Goal: Information Seeking & Learning: Learn about a topic

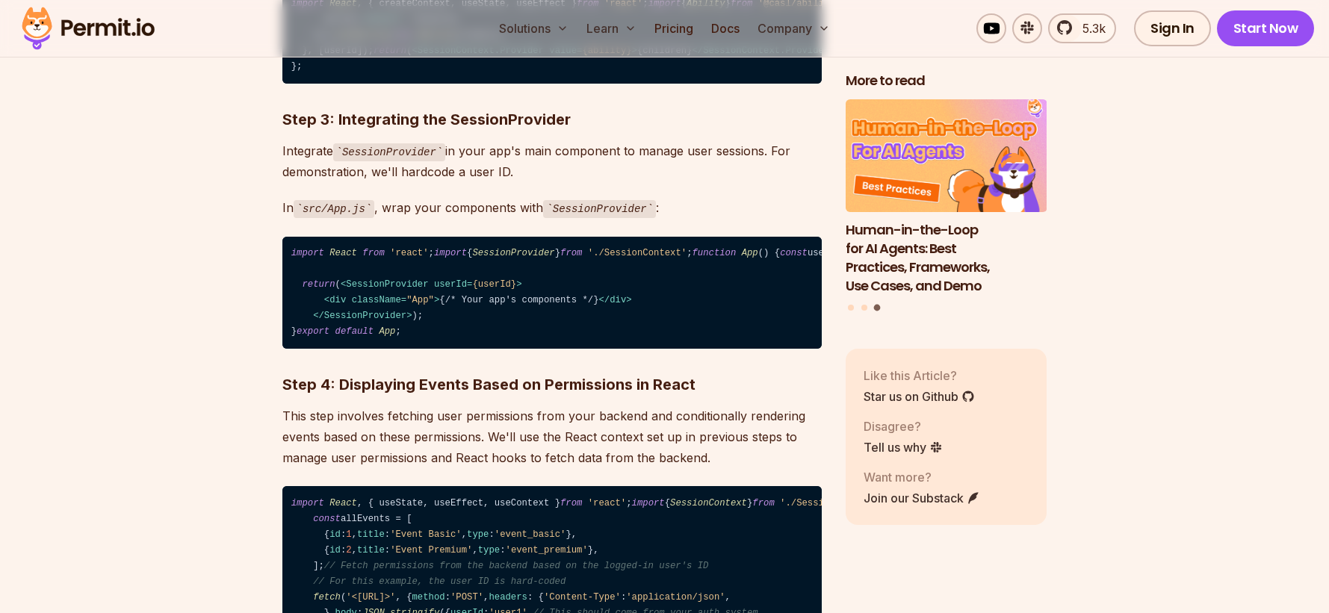
drag, startPoint x: 324, startPoint y: 415, endPoint x: 392, endPoint y: 415, distance: 68.0
click at [392, 84] on code "import React , { createContext, useState, useEffect } from 'react' ; import { A…" at bounding box center [551, 35] width 539 height 97
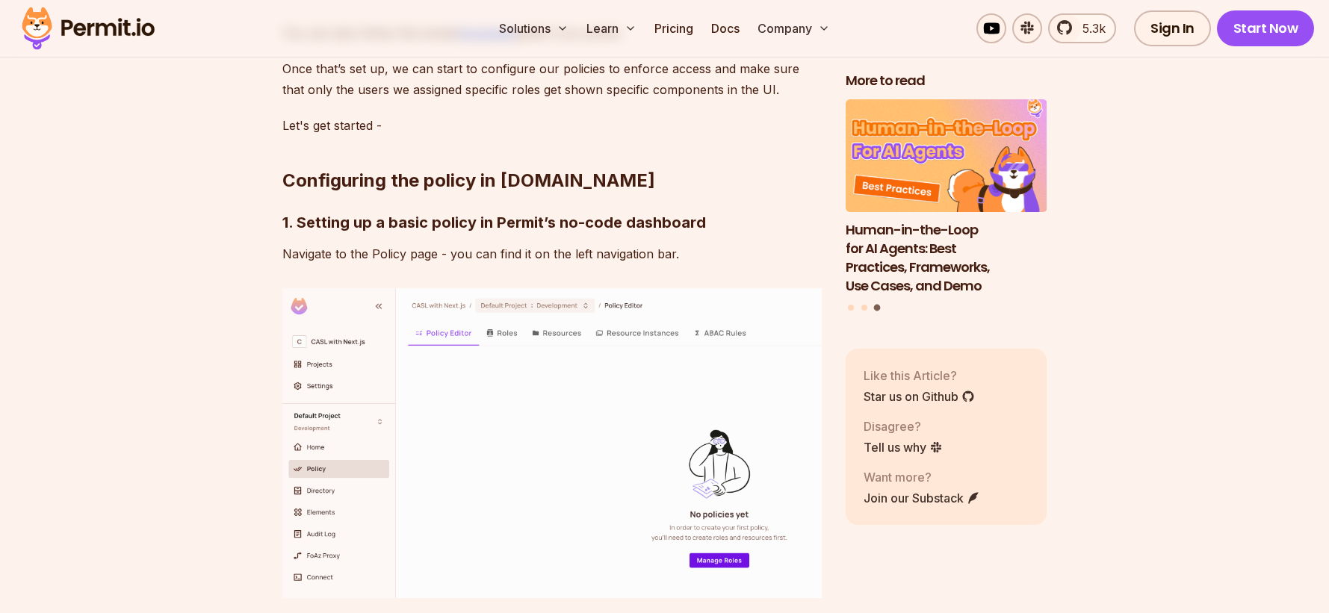
scroll to position [4757, 0]
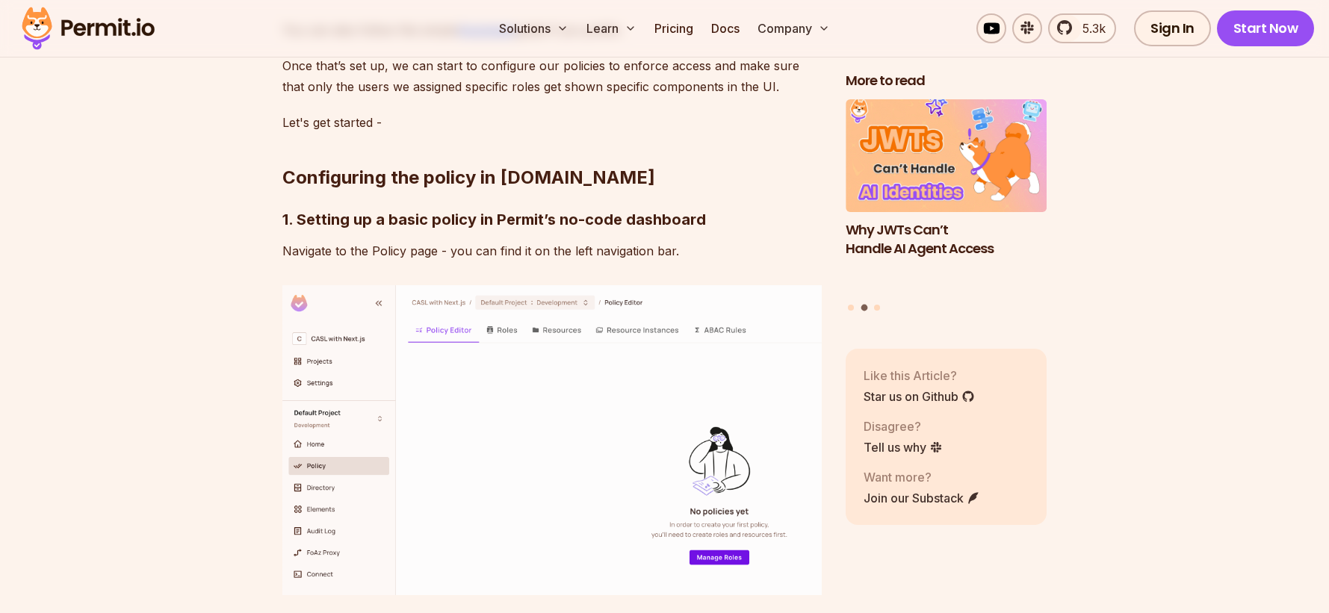
drag, startPoint x: 684, startPoint y: 179, endPoint x: 757, endPoint y: 179, distance: 73.2
drag, startPoint x: 446, startPoint y: 201, endPoint x: 739, endPoint y: 204, distance: 292.8
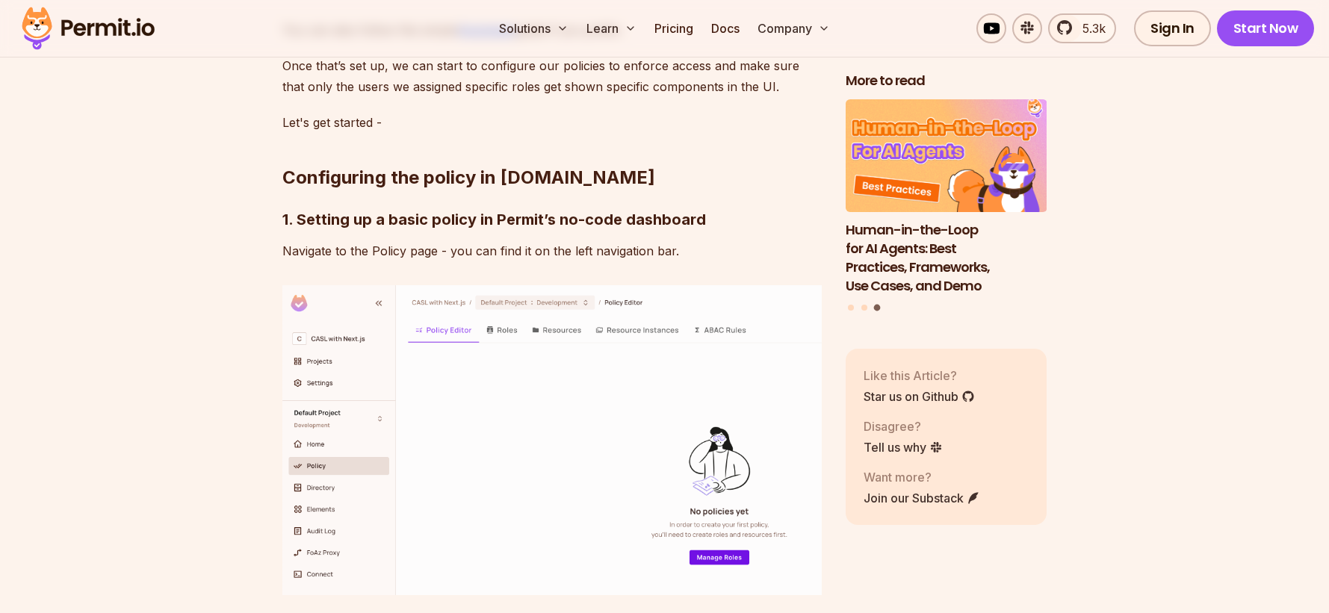
drag, startPoint x: 384, startPoint y: 237, endPoint x: 729, endPoint y: 241, distance: 345.1
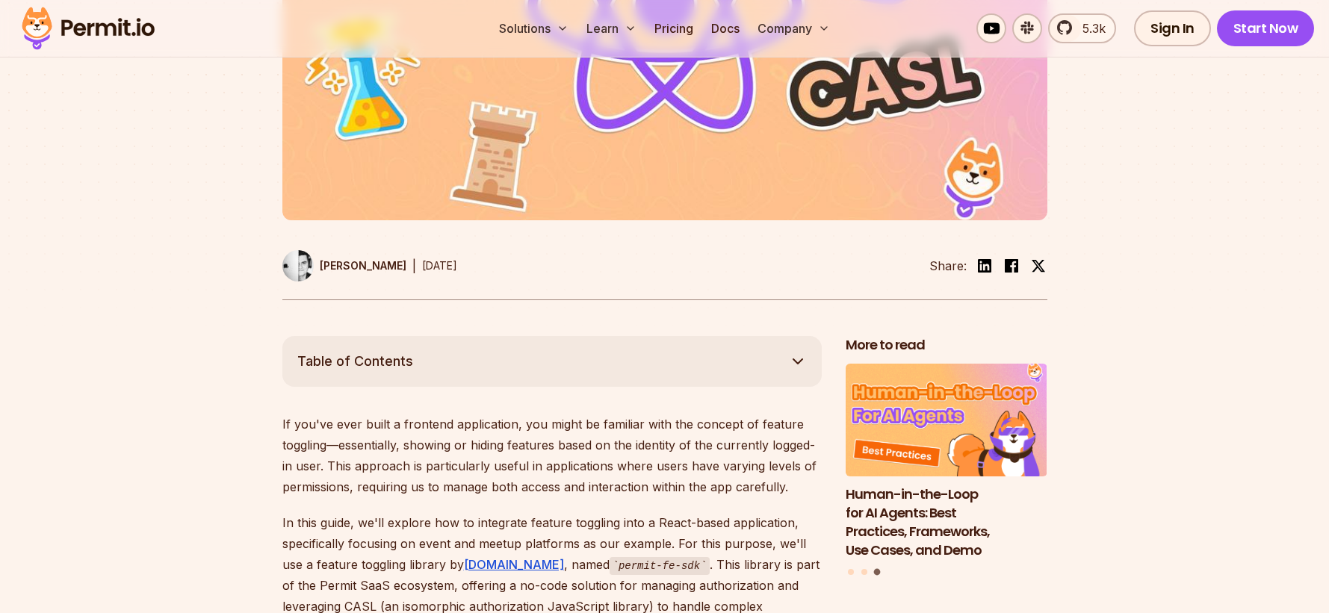
scroll to position [0, 0]
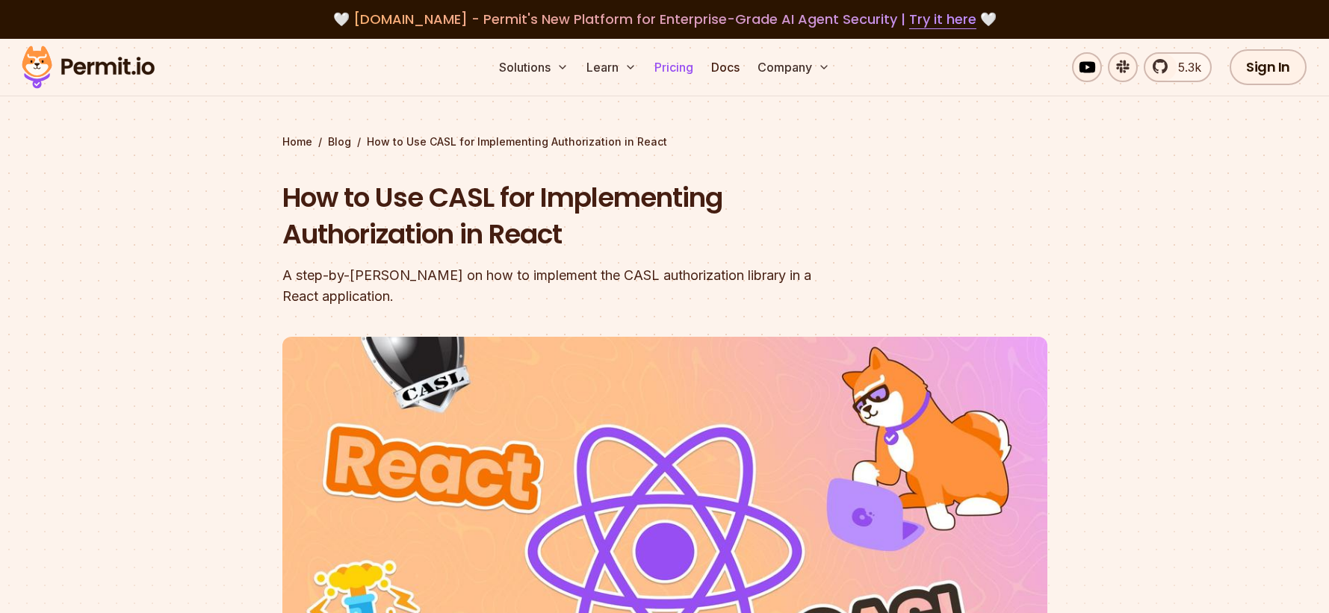
click at [675, 68] on link "Pricing" at bounding box center [673, 67] width 51 height 30
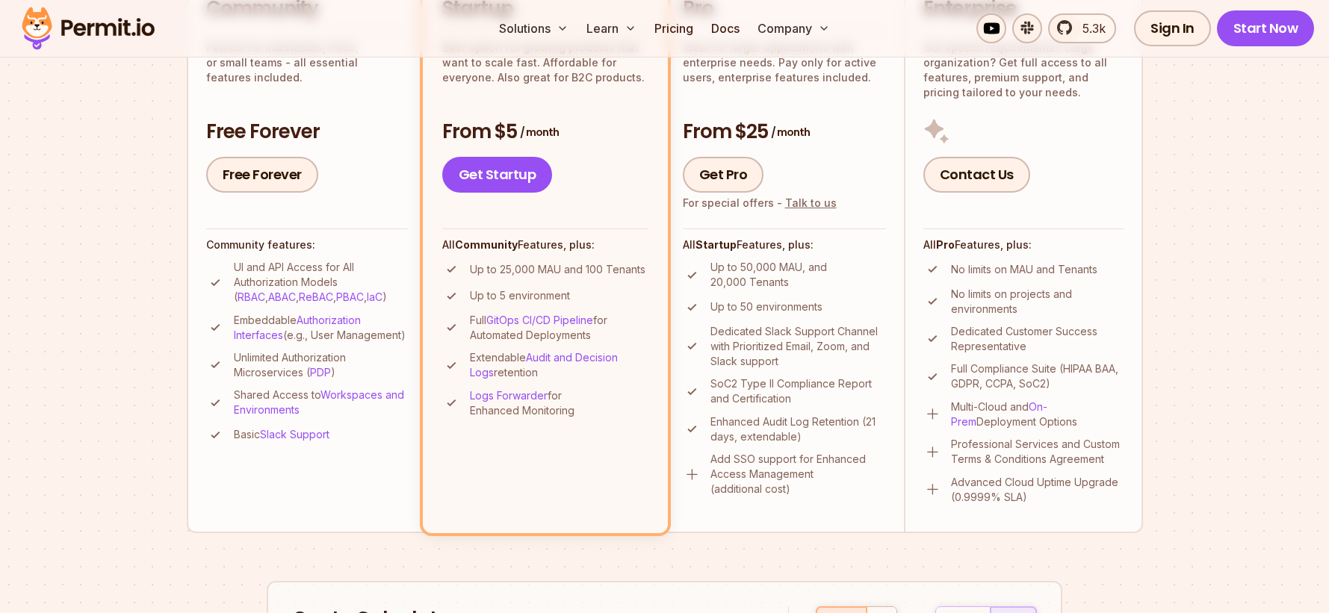
scroll to position [432, 0]
click at [521, 373] on p "Extendable Audit and Decision Logs retention" at bounding box center [559, 365] width 179 height 30
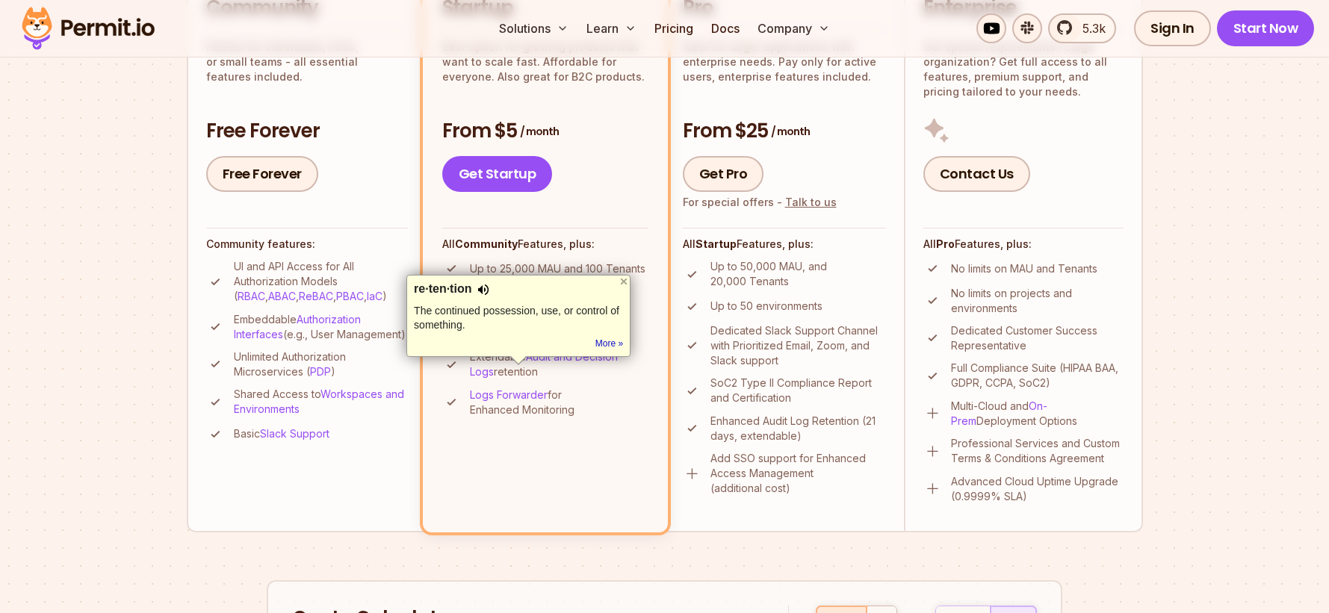
click at [485, 290] on div at bounding box center [483, 289] width 12 height 15
drag, startPoint x: 415, startPoint y: 293, endPoint x: 471, endPoint y: 294, distance: 56.0
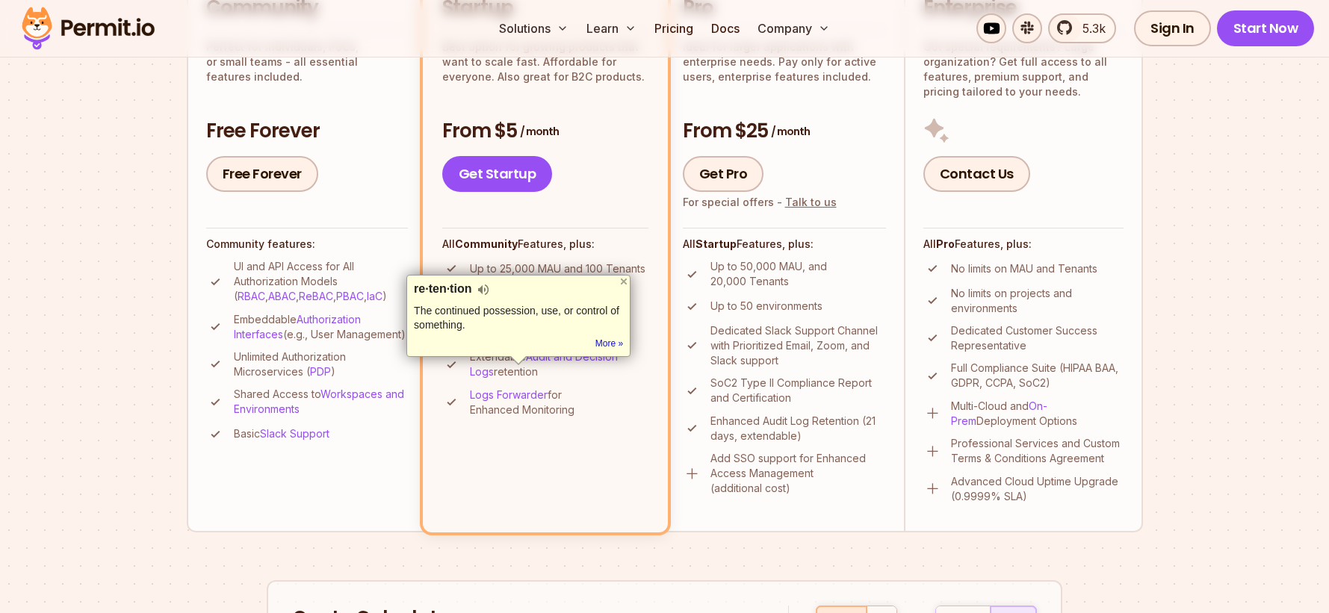
click at [471, 294] on div "re·ten·tion" at bounding box center [443, 289] width 58 height 15
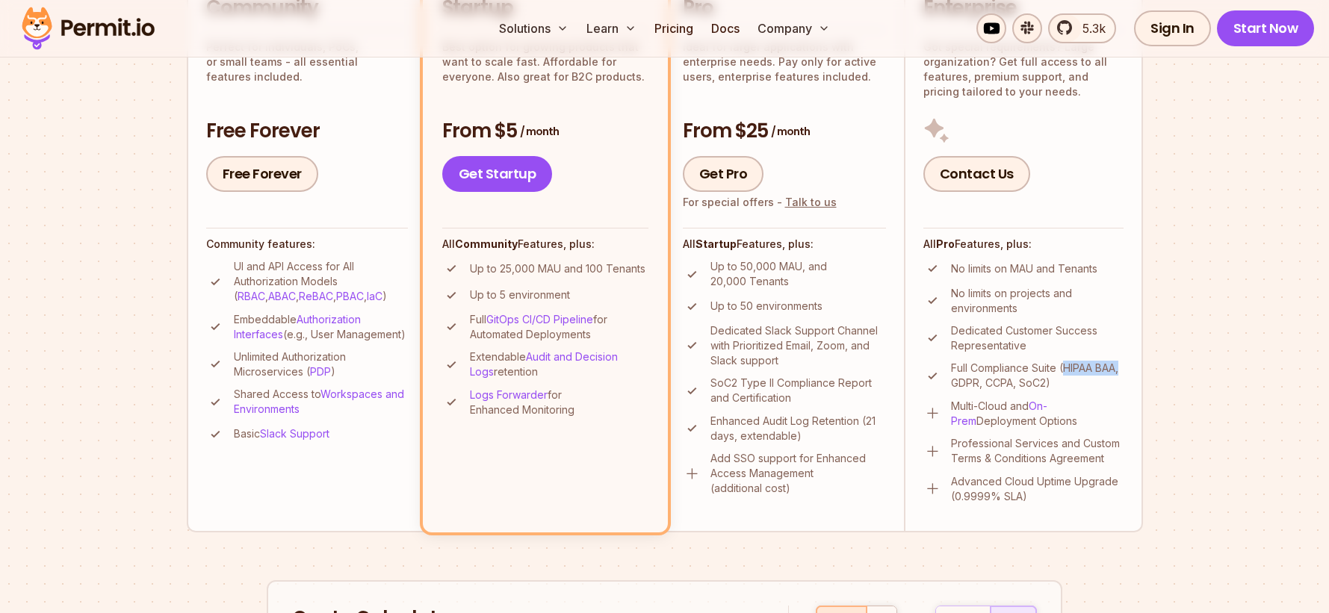
drag, startPoint x: 1065, startPoint y: 367, endPoint x: 1123, endPoint y: 368, distance: 57.5
click at [1123, 368] on p "Full Compliance Suite (HIPAA BAA, GDPR, CCPA, SoC2)" at bounding box center [1037, 376] width 173 height 30
copy p "(HIPAA BAA,"
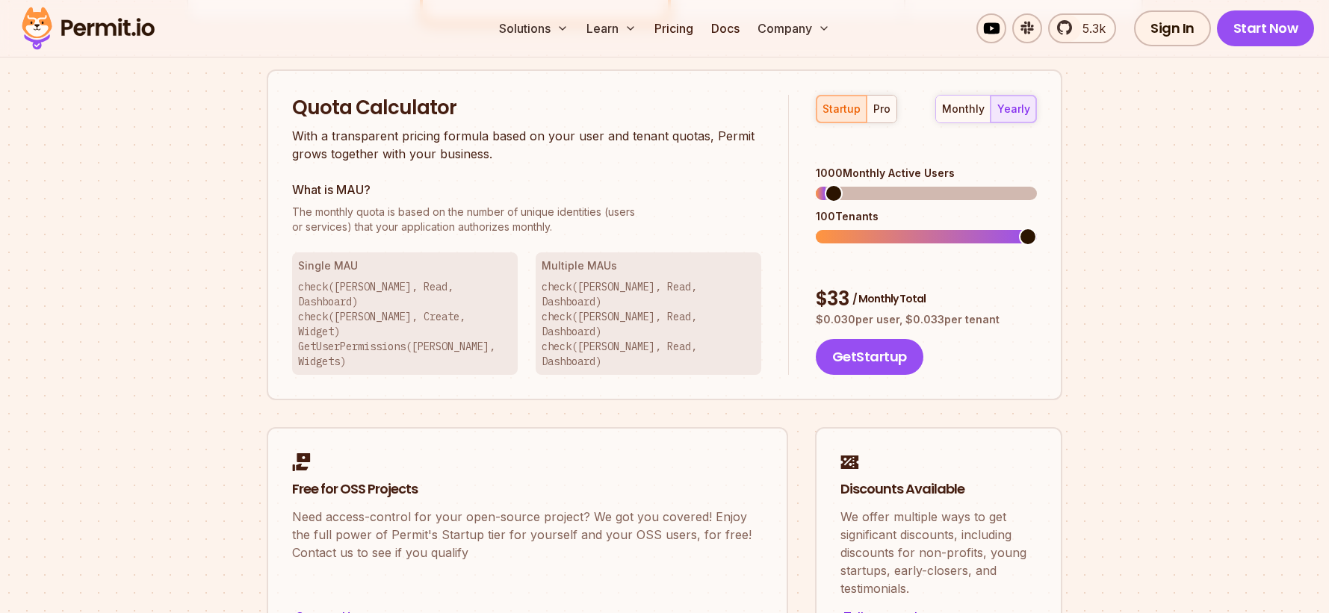
scroll to position [940, 0]
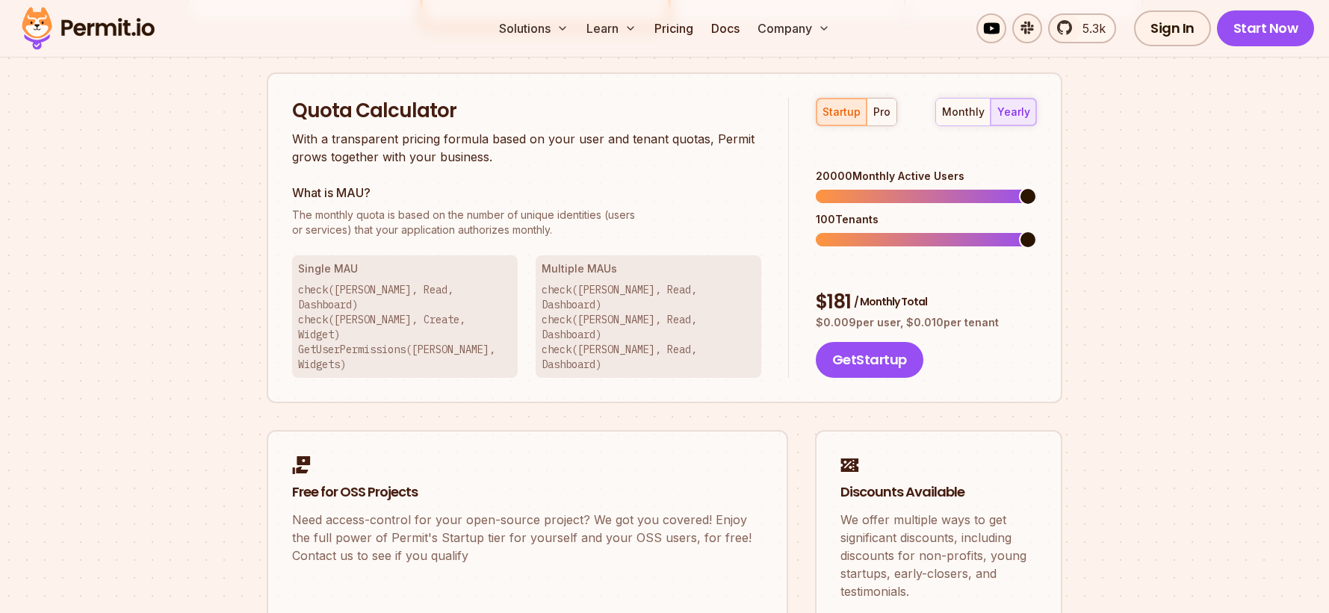
click at [1037, 187] on span at bounding box center [1028, 196] width 18 height 18
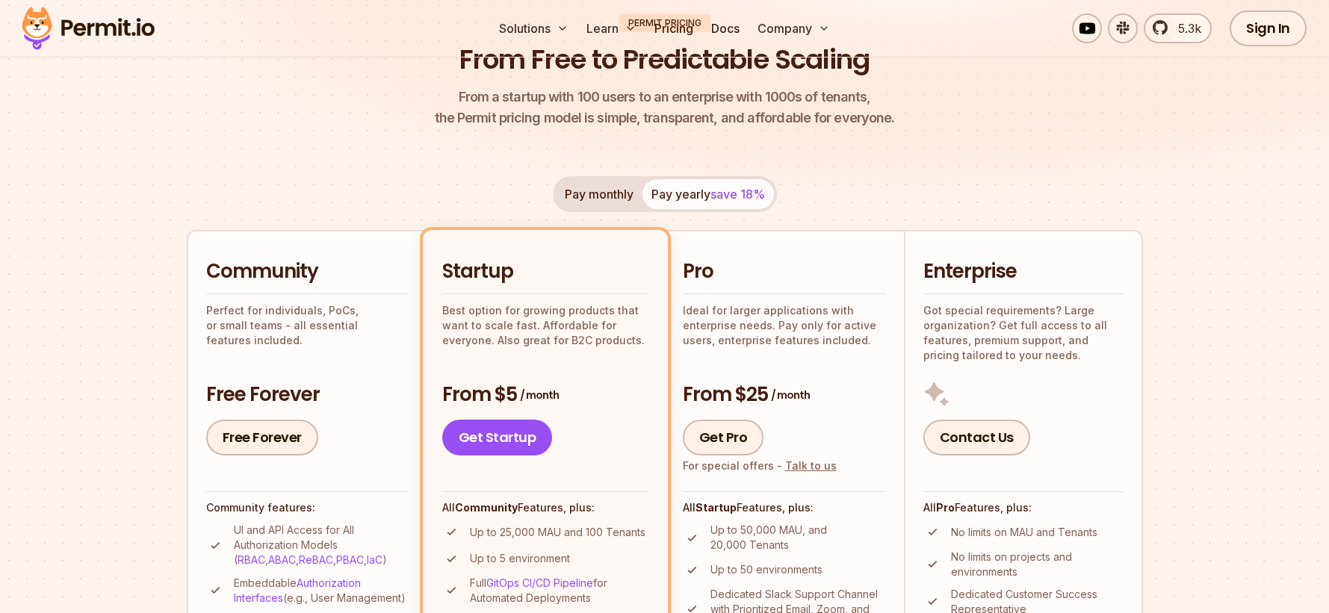
scroll to position [0, 0]
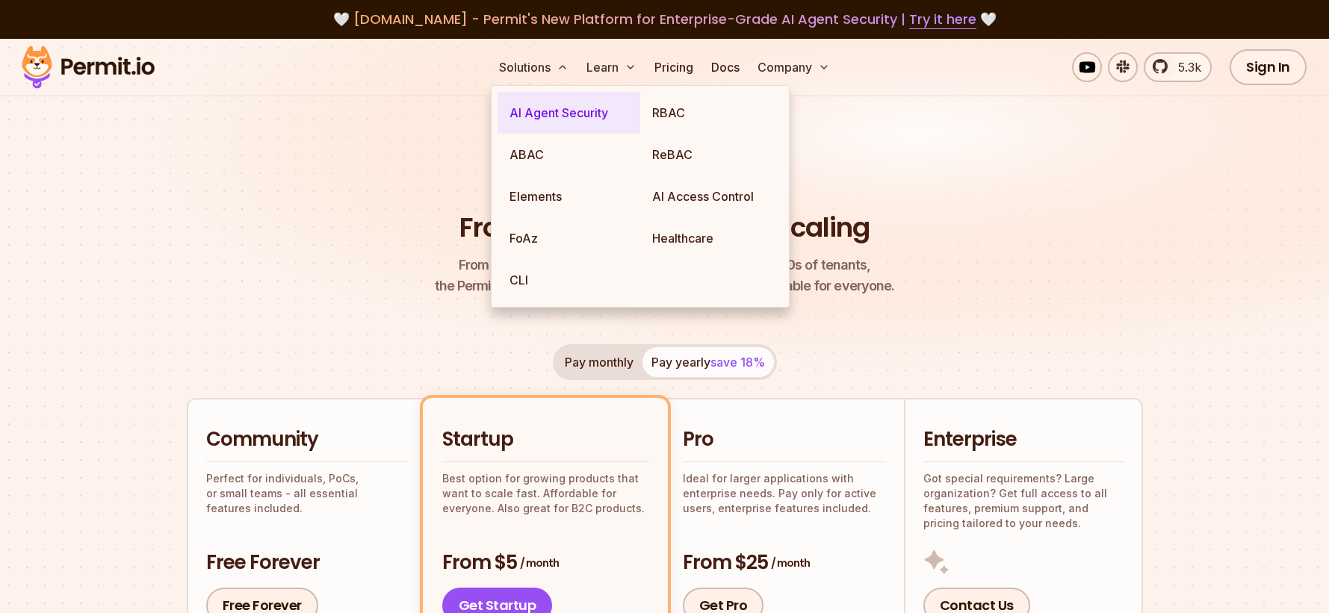
click at [552, 113] on link "AI Agent Security" at bounding box center [568, 113] width 143 height 42
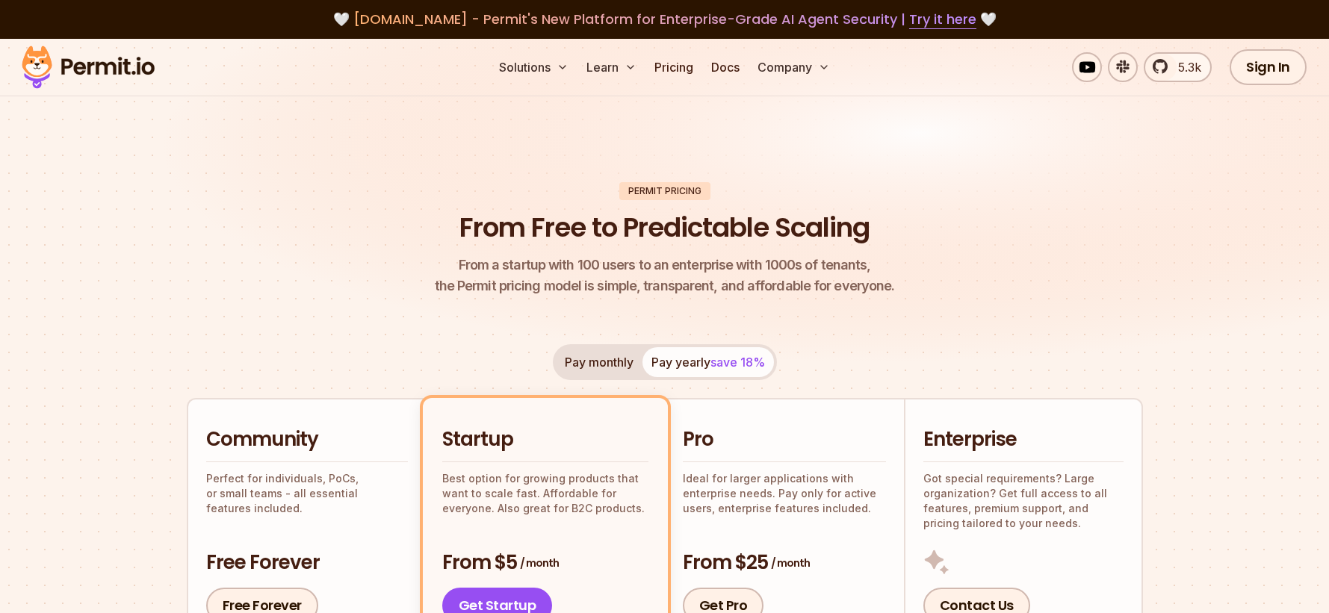
click at [876, 146] on img at bounding box center [664, 216] width 1329 height 354
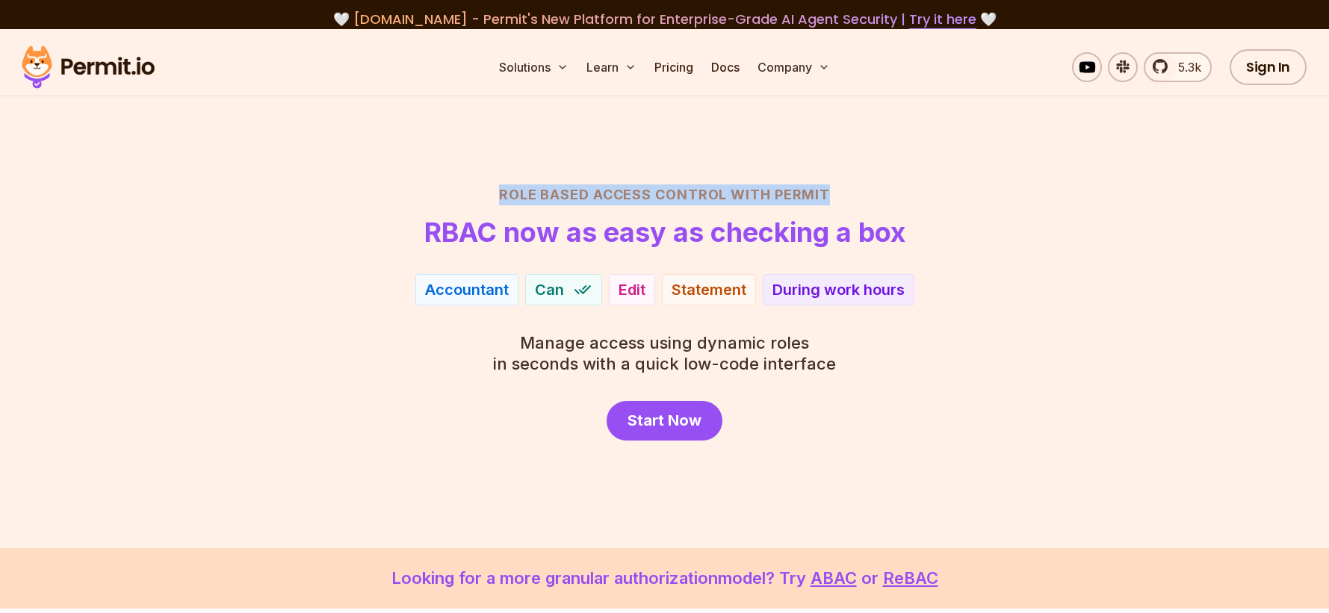
drag, startPoint x: 832, startPoint y: 193, endPoint x: 494, endPoint y: 193, distance: 338.4
click at [494, 193] on h2 "Role Based Access Control with Permit" at bounding box center [665, 194] width 1046 height 21
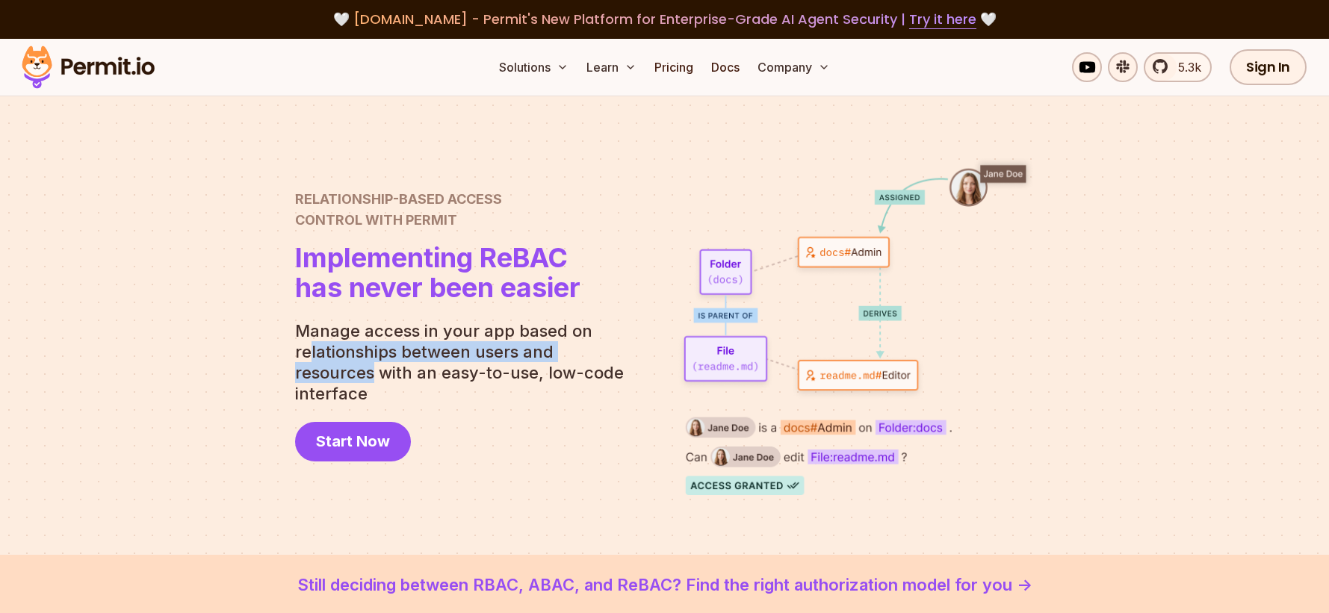
drag, startPoint x: 631, startPoint y: 365, endPoint x: 349, endPoint y: 358, distance: 282.4
click at [311, 368] on p "Manage access in your app based on relationships between users and resources wi…" at bounding box center [465, 362] width 341 height 84
